Goal: Task Accomplishment & Management: Use online tool/utility

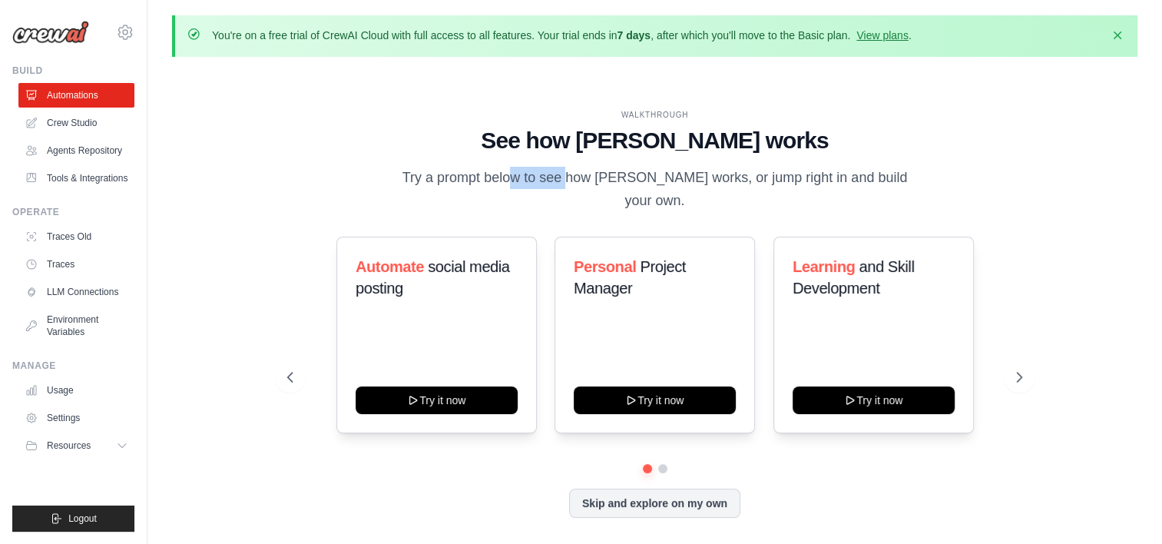
drag, startPoint x: 452, startPoint y: 194, endPoint x: 509, endPoint y: 194, distance: 56.1
click at [509, 194] on p "Try a prompt below to see how [PERSON_NAME] works, or jump right in and build y…" at bounding box center [655, 189] width 516 height 45
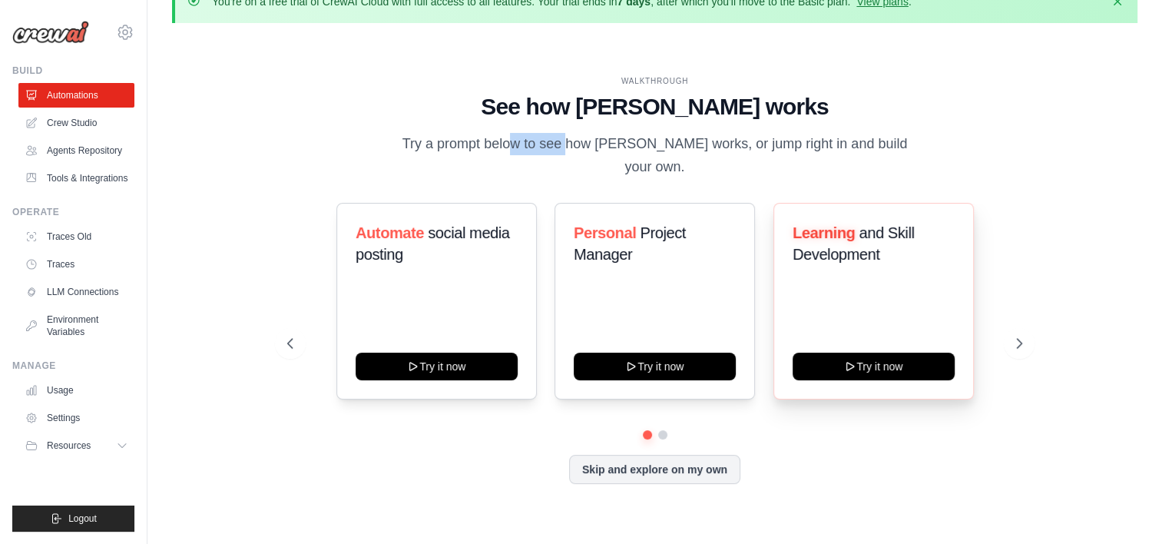
scroll to position [53, 0]
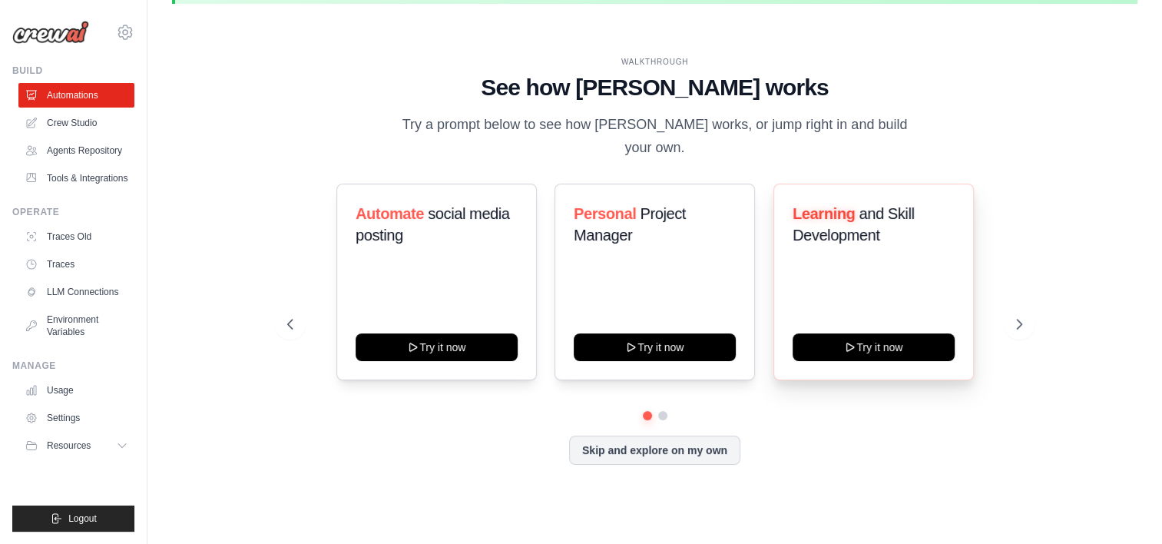
click at [876, 236] on div "Learning and Skill Development" at bounding box center [874, 230] width 162 height 55
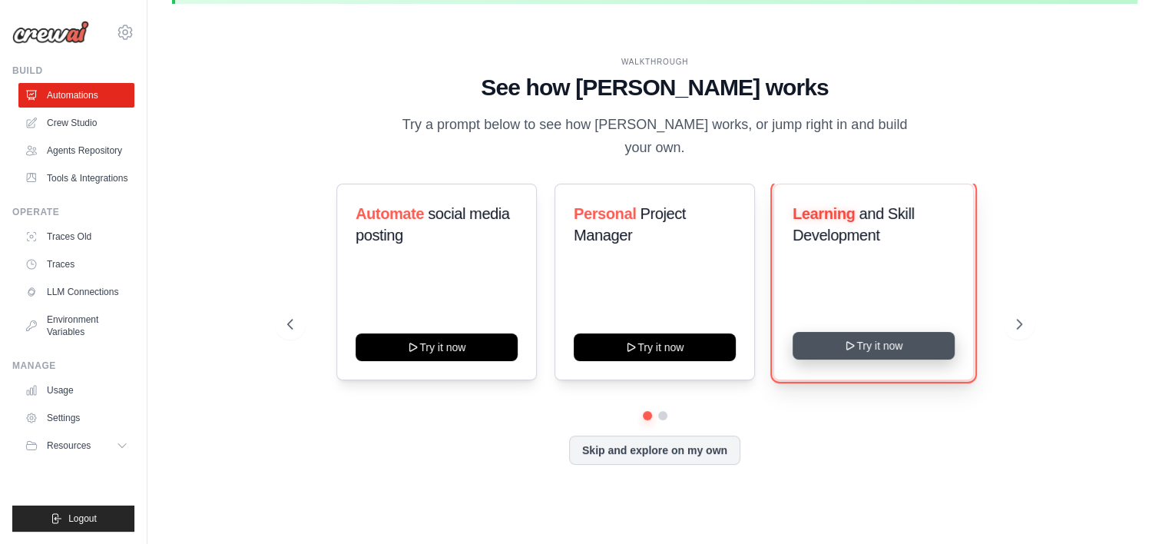
click at [866, 333] on button "Try it now" at bounding box center [874, 346] width 162 height 28
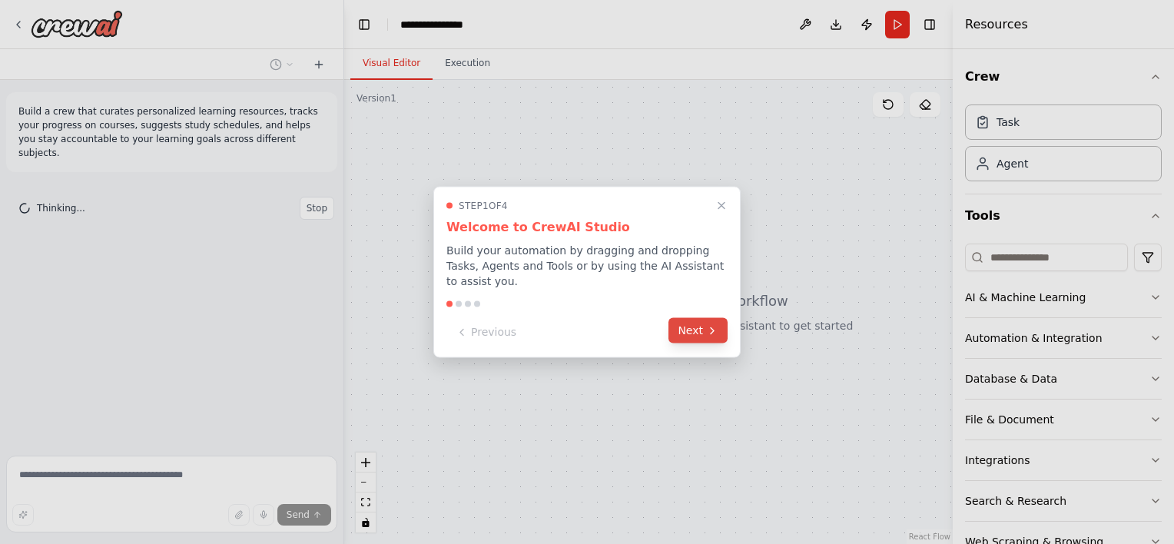
click at [694, 329] on button "Next" at bounding box center [697, 330] width 59 height 25
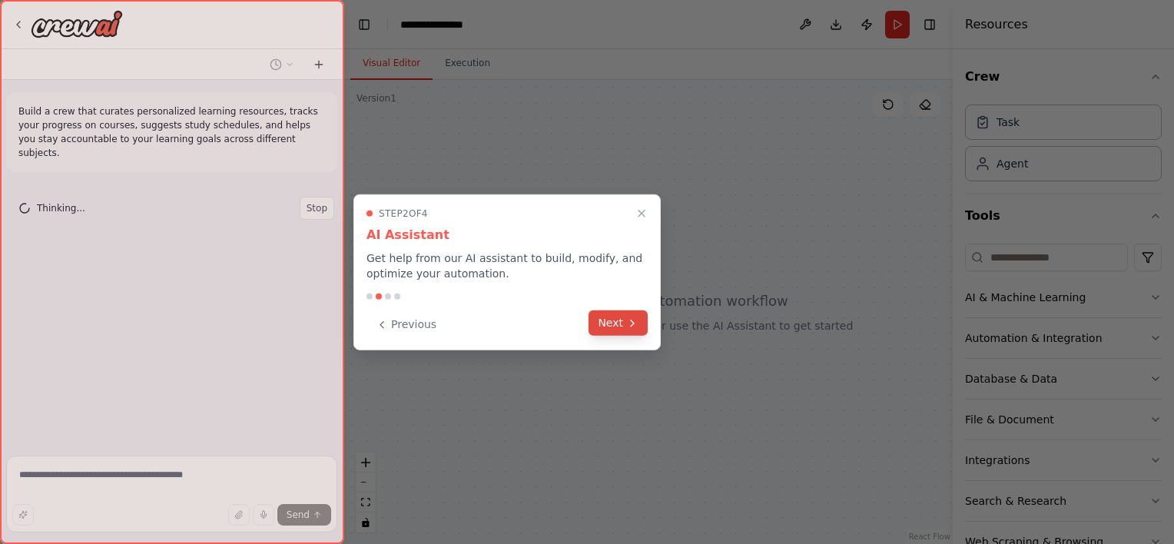
click at [621, 323] on button "Next" at bounding box center [617, 322] width 59 height 25
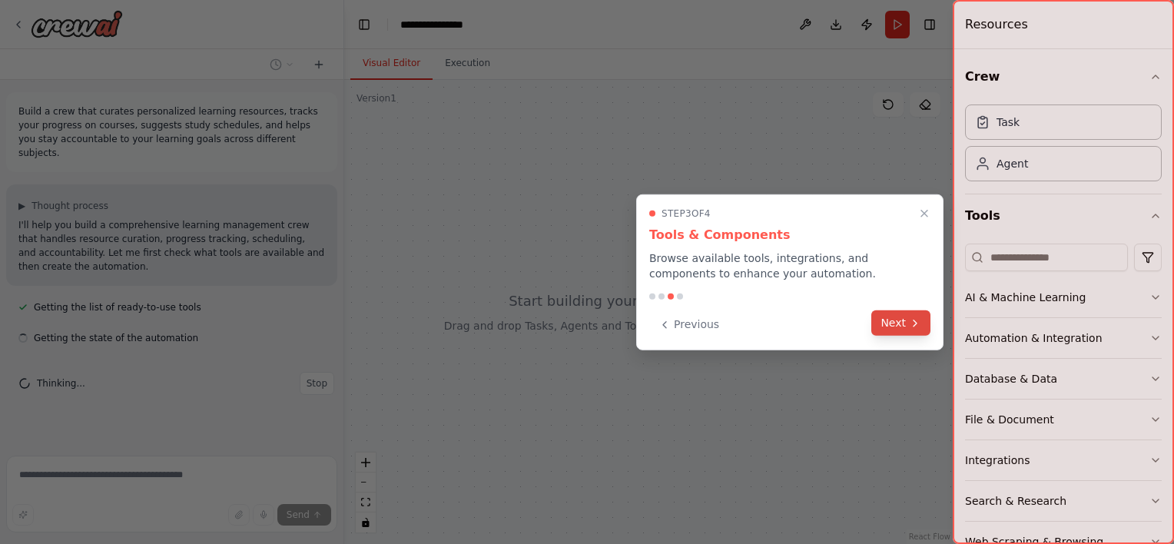
click at [903, 330] on button "Next" at bounding box center [900, 322] width 59 height 25
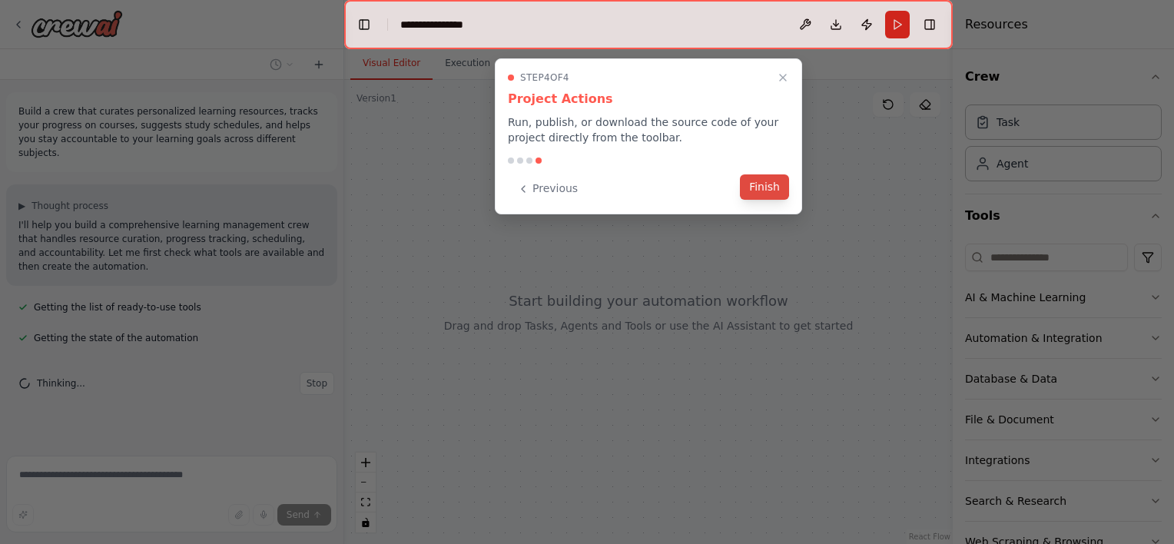
click at [759, 191] on button "Finish" at bounding box center [764, 186] width 49 height 25
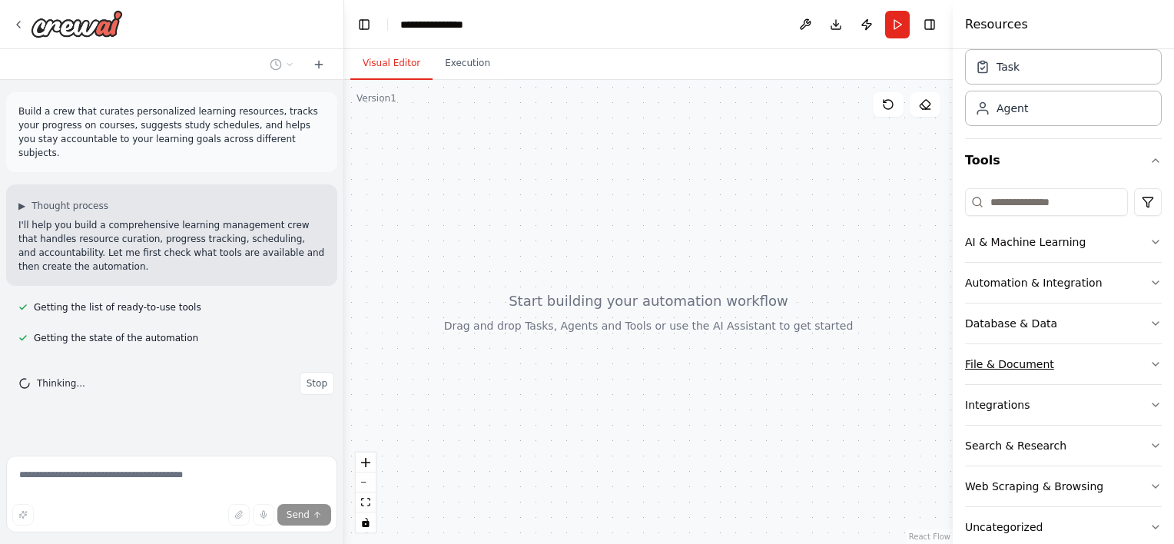
scroll to position [77, 0]
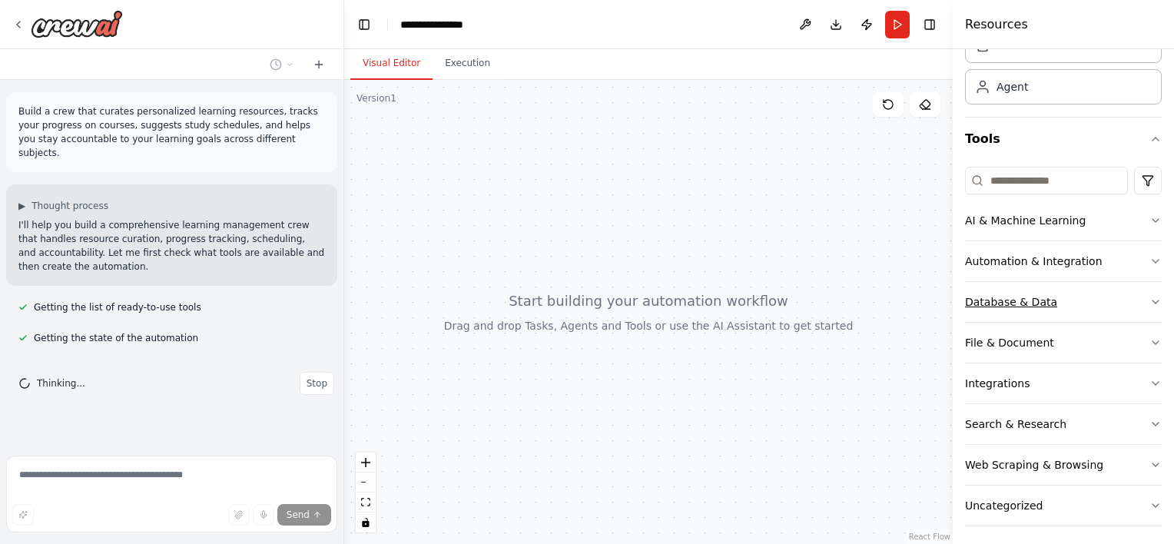
click at [1111, 301] on button "Database & Data" at bounding box center [1063, 302] width 197 height 40
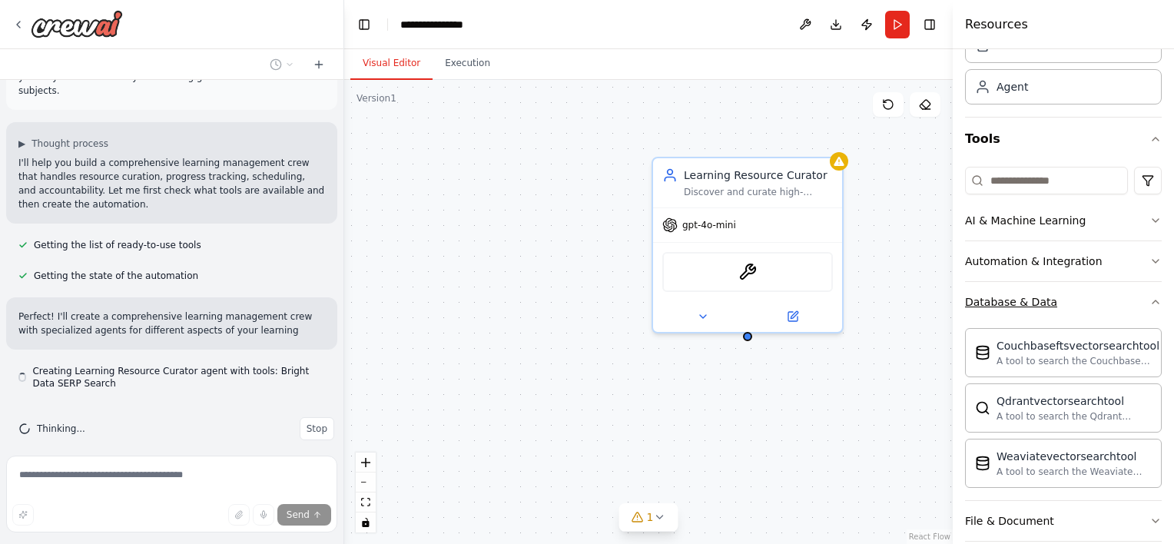
scroll to position [76, 0]
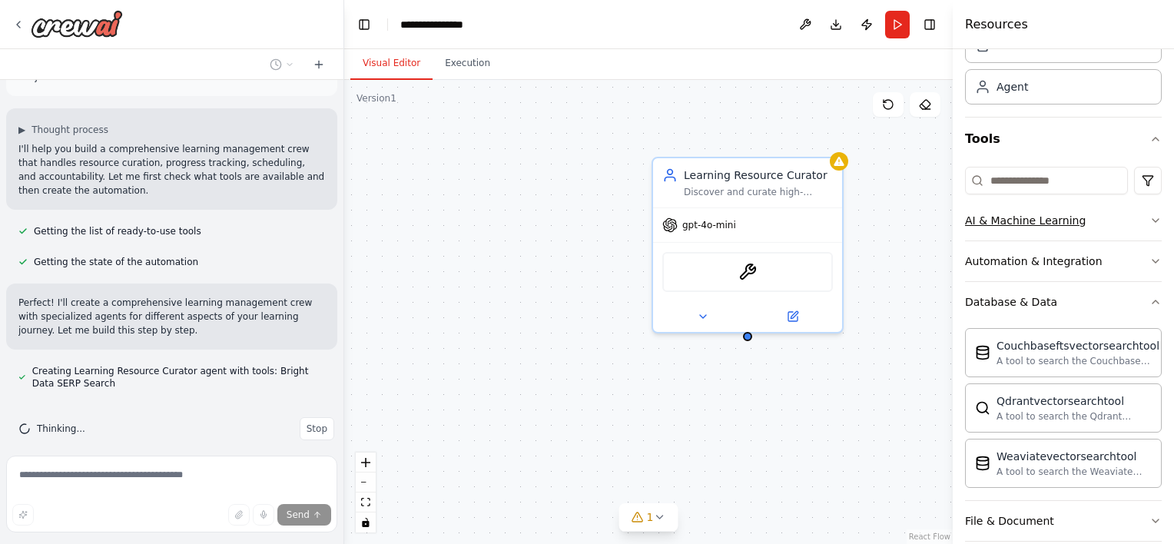
click at [1095, 221] on button "AI & Machine Learning" at bounding box center [1063, 220] width 197 height 40
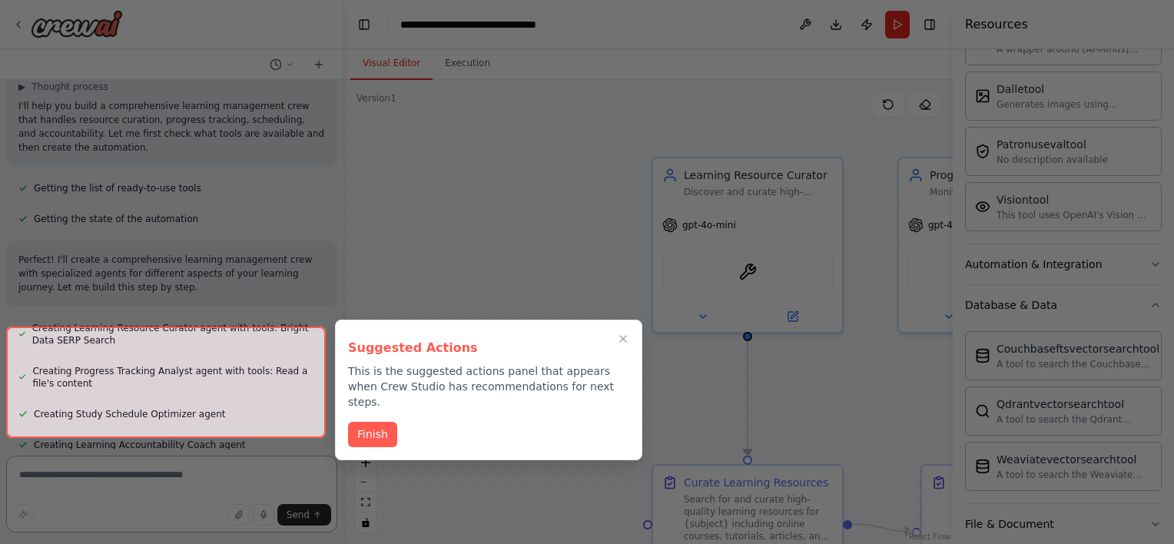
scroll to position [1056, 0]
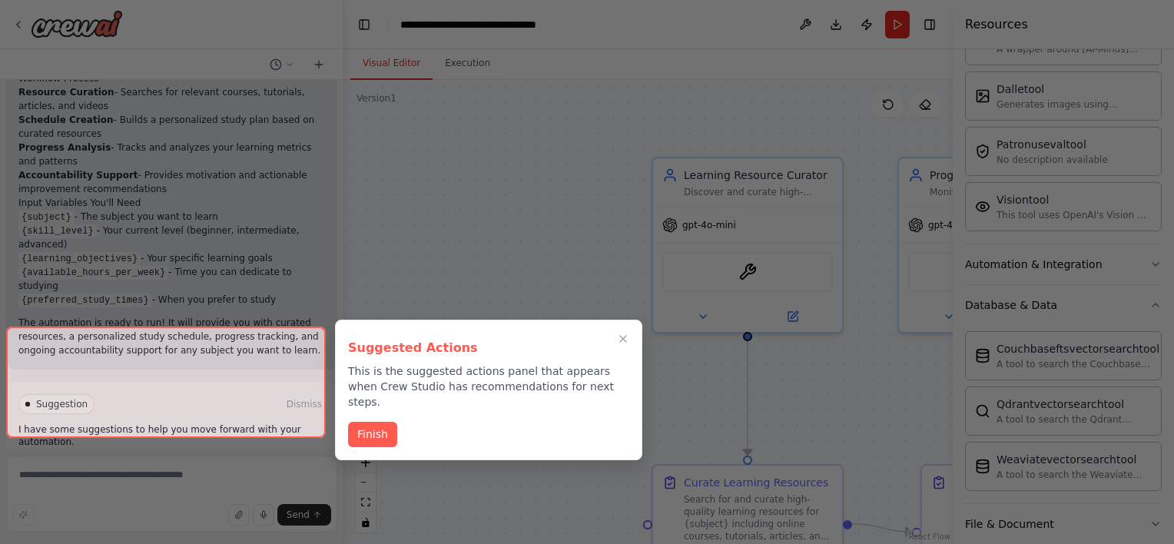
drag, startPoint x: 392, startPoint y: 417, endPoint x: 383, endPoint y: 420, distance: 9.7
click at [391, 422] on button "Finish" at bounding box center [372, 434] width 49 height 25
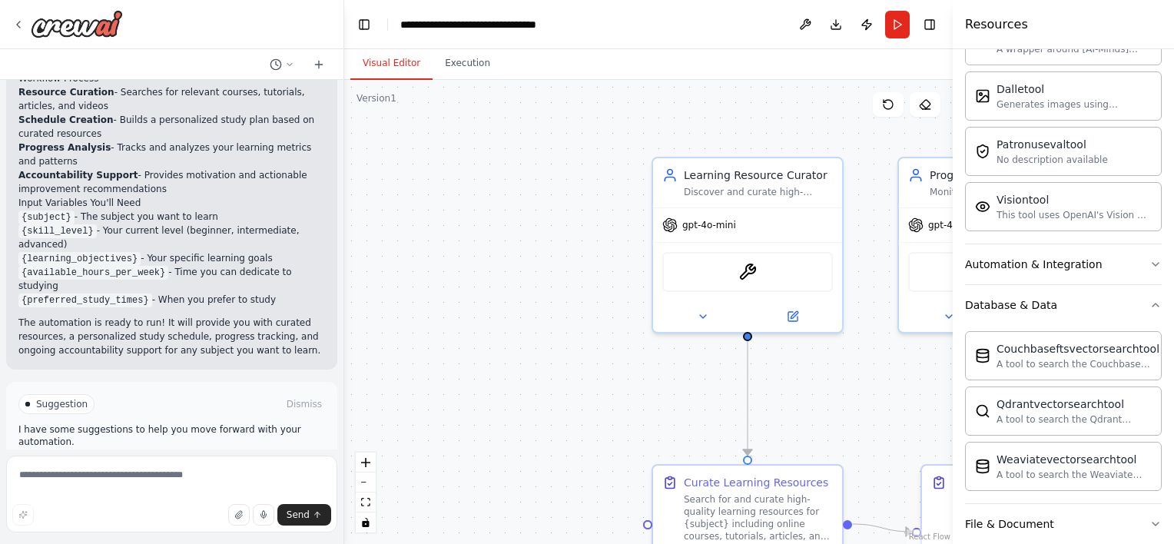
click at [383, 420] on div ".deletable-edge-delete-btn { width: 20px; height: 20px; border: 0px solid #ffff…" at bounding box center [648, 312] width 608 height 464
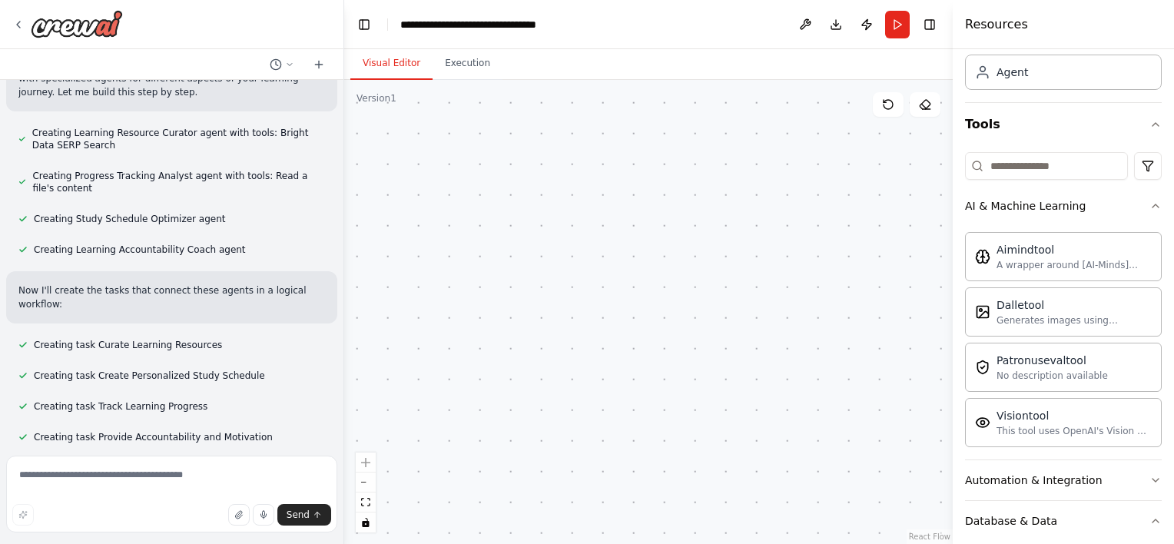
scroll to position [0, 0]
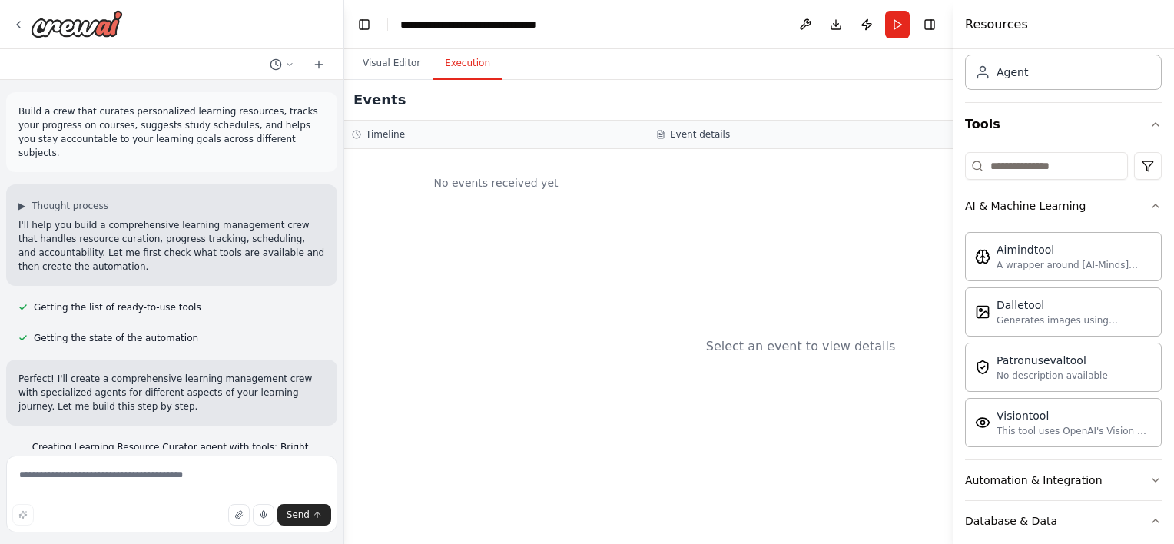
click at [446, 58] on button "Execution" at bounding box center [467, 64] width 70 height 32
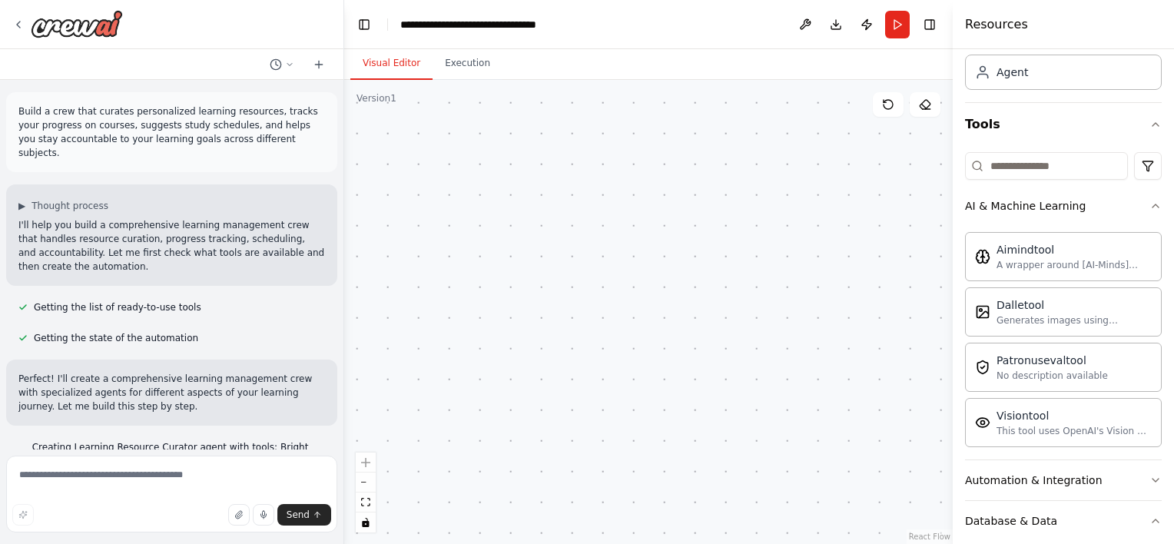
click at [399, 62] on button "Visual Editor" at bounding box center [391, 64] width 82 height 32
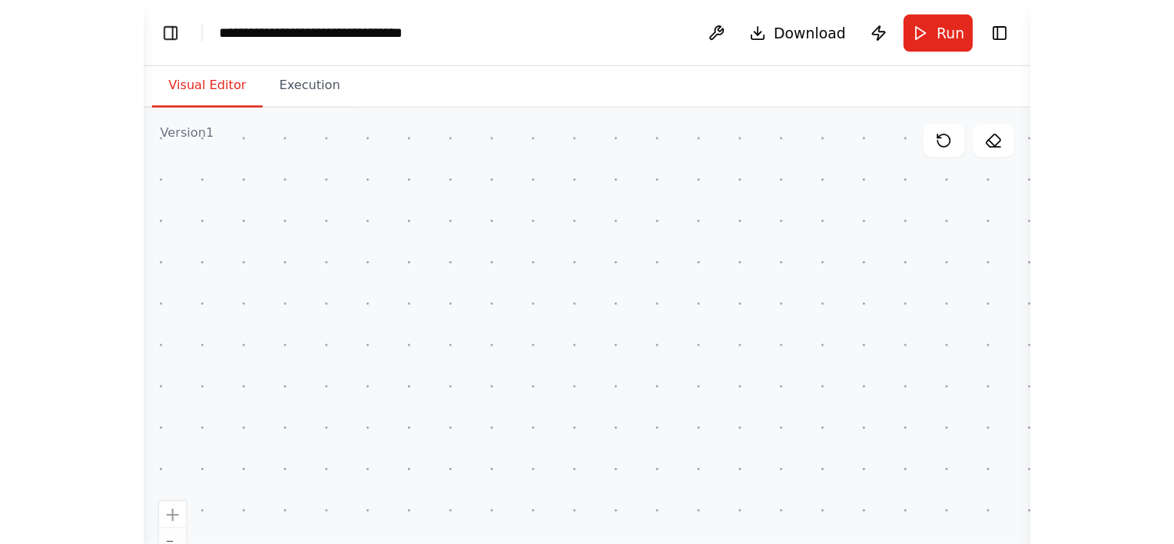
scroll to position [1056, 0]
